Goal: Task Accomplishment & Management: Manage account settings

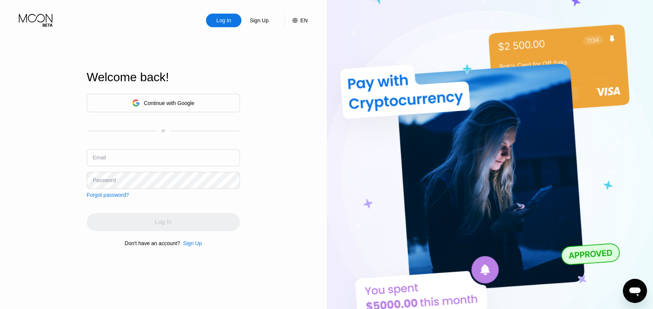
click at [162, 155] on input "text" at bounding box center [163, 157] width 153 height 17
paste input "[PERSON_NAME][EMAIL_ADDRESS][DOMAIN_NAME]"
type input "[PERSON_NAME][EMAIL_ADDRESS][DOMAIN_NAME]"
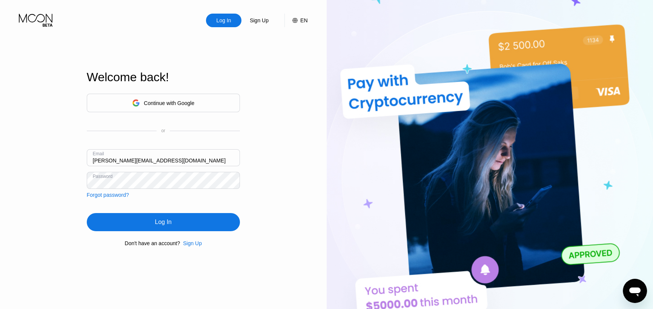
click at [168, 222] on div "Log In" at bounding box center [163, 222] width 17 height 8
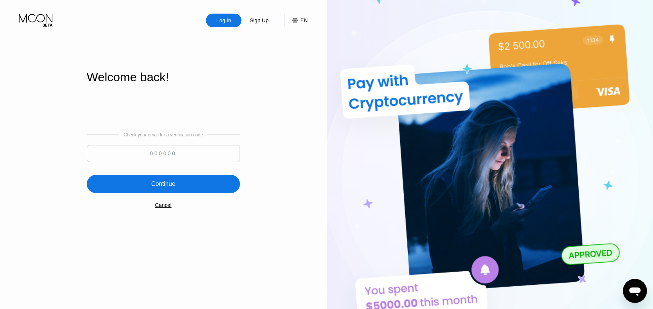
click at [138, 151] on input at bounding box center [163, 153] width 153 height 17
paste input "422596"
type input "422596"
click at [164, 183] on div "Continue" at bounding box center [163, 184] width 24 height 8
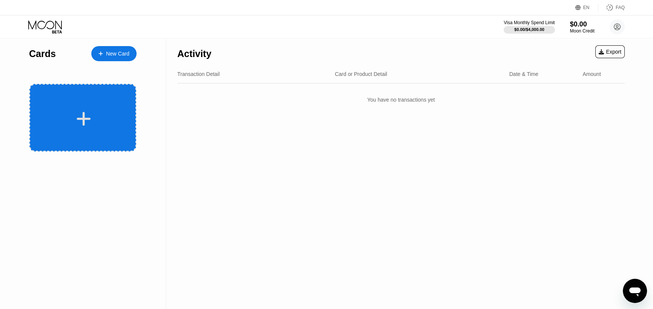
click at [78, 109] on div at bounding box center [82, 118] width 107 height 68
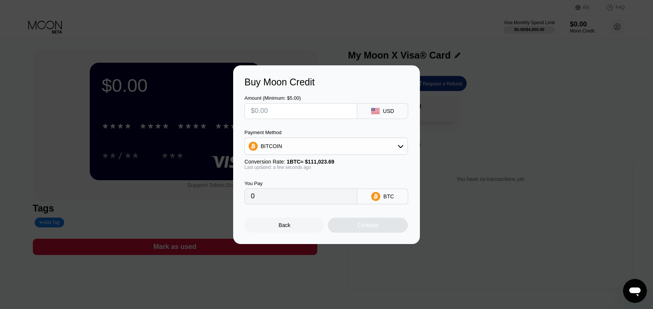
click at [285, 228] on div "Back" at bounding box center [285, 225] width 12 height 6
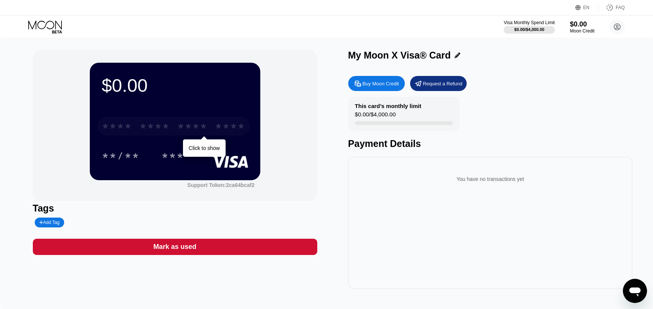
click at [192, 132] on div "* * * *" at bounding box center [192, 127] width 30 height 12
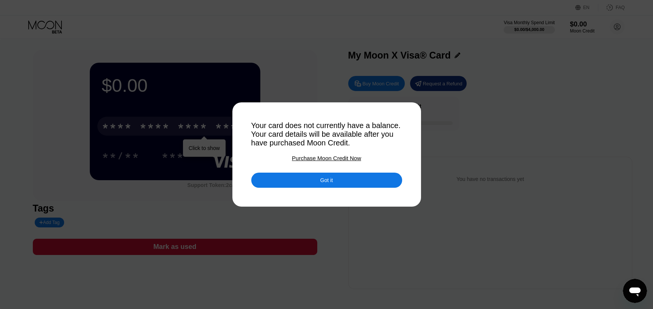
click at [363, 184] on div "Got it" at bounding box center [326, 179] width 151 height 15
